Goal: Navigation & Orientation: Understand site structure

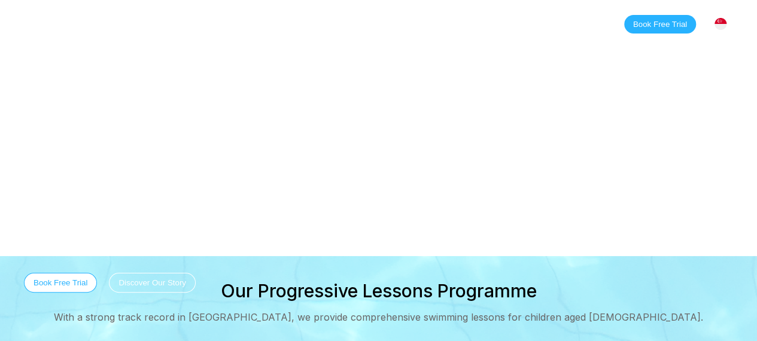
click at [207, 23] on link "About" at bounding box center [200, 24] width 52 height 12
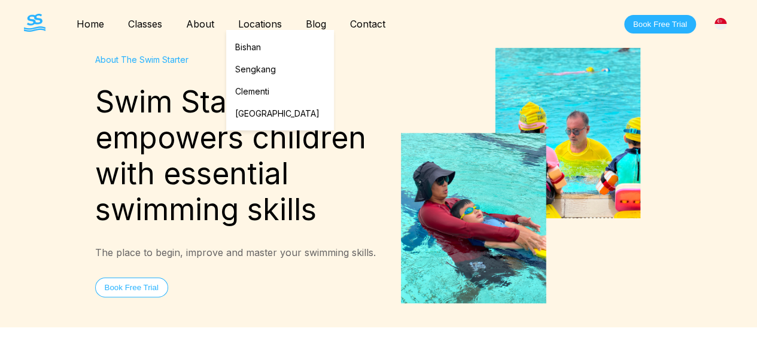
click at [257, 23] on link "Locations" at bounding box center [260, 24] width 68 height 12
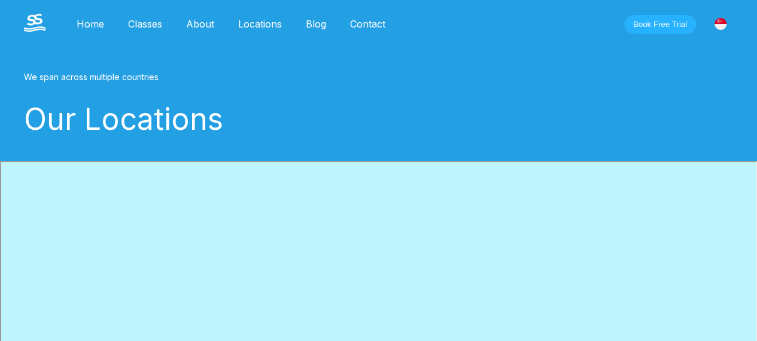
click at [317, 22] on link "Blog" at bounding box center [316, 24] width 44 height 12
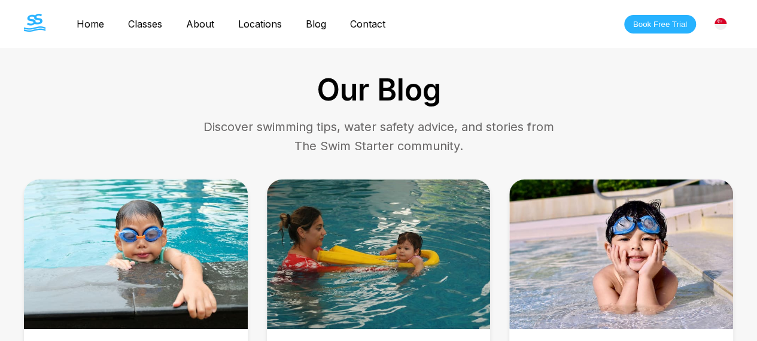
click at [365, 19] on link "Contact" at bounding box center [367, 24] width 59 height 12
